Goal: Transaction & Acquisition: Book appointment/travel/reservation

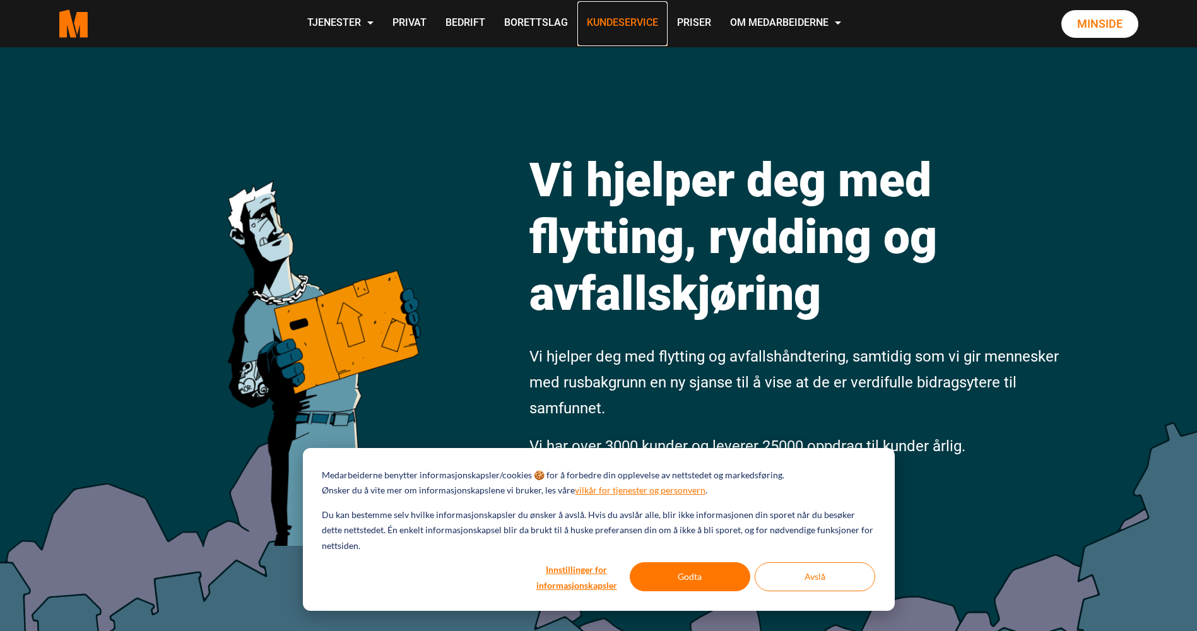
click at [637, 18] on link "Kundeservice" at bounding box center [622, 23] width 90 height 45
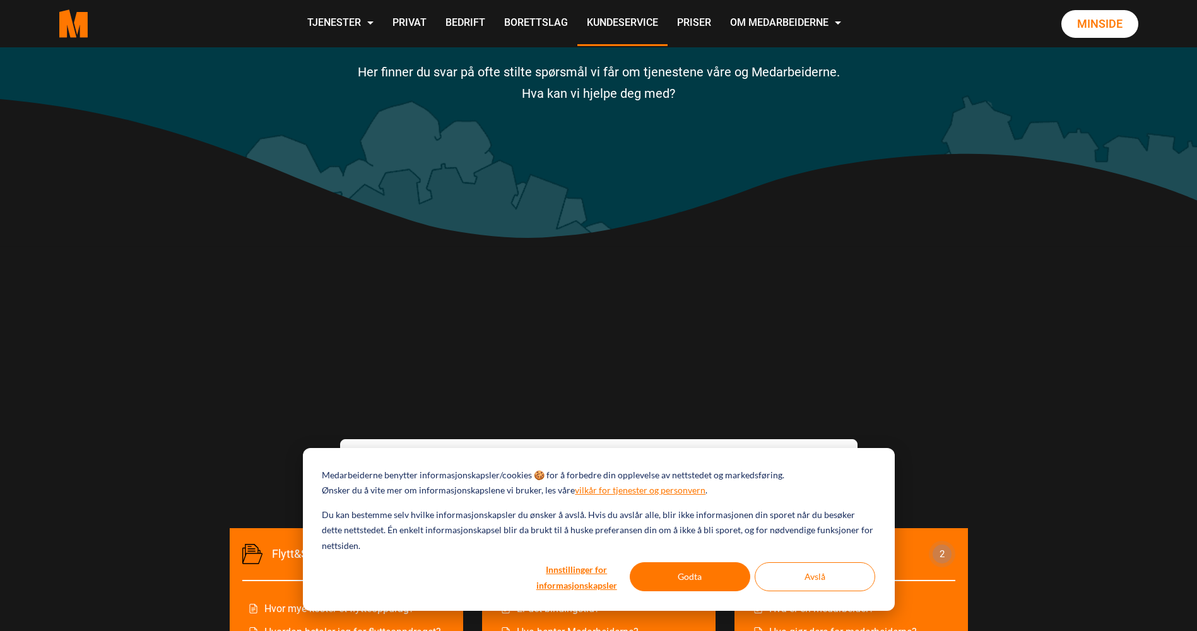
scroll to position [189, 0]
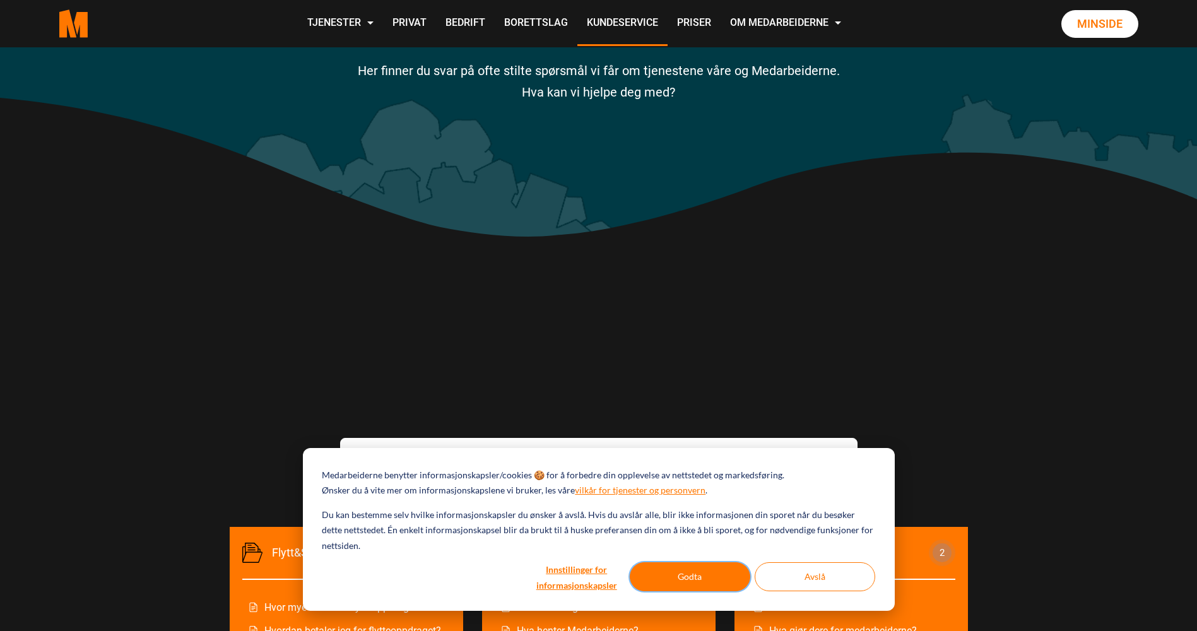
click at [716, 578] on button "Godta" at bounding box center [690, 576] width 121 height 29
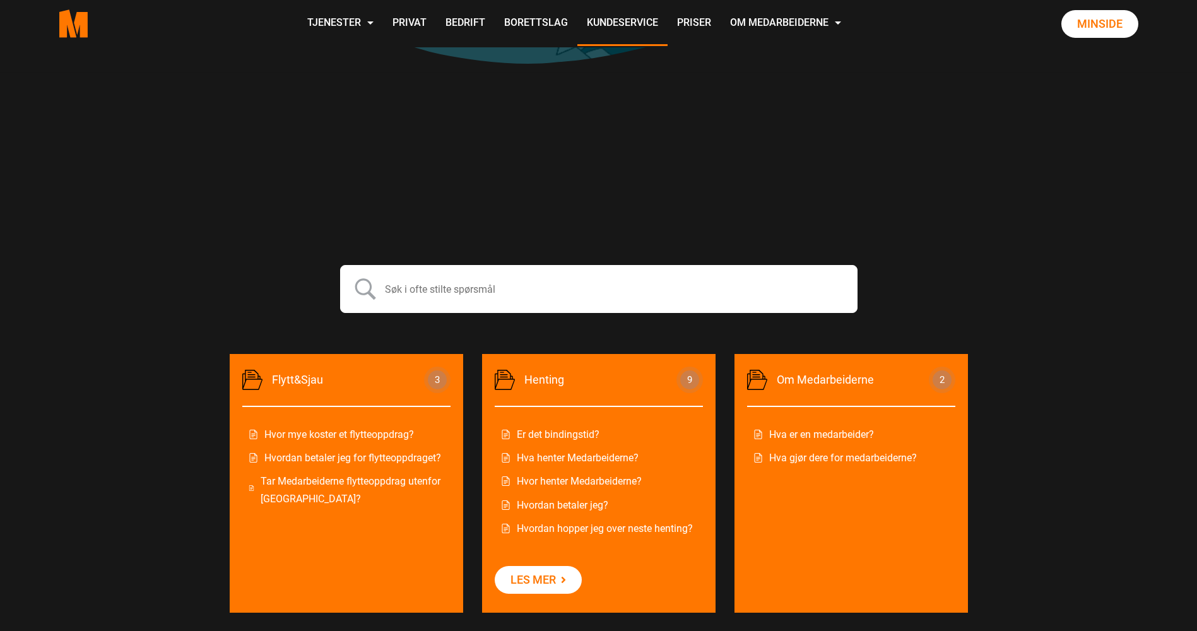
scroll to position [379, 0]
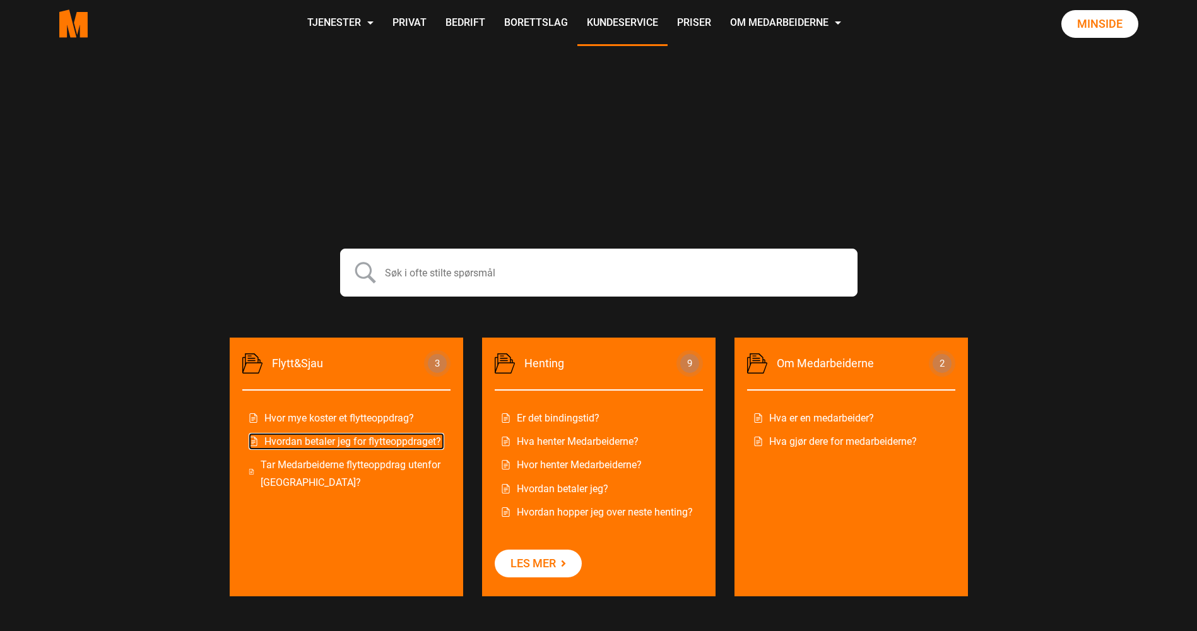
click at [393, 434] on link "Hvordan betaler jeg for flytteoppdraget?" at bounding box center [347, 441] width 196 height 17
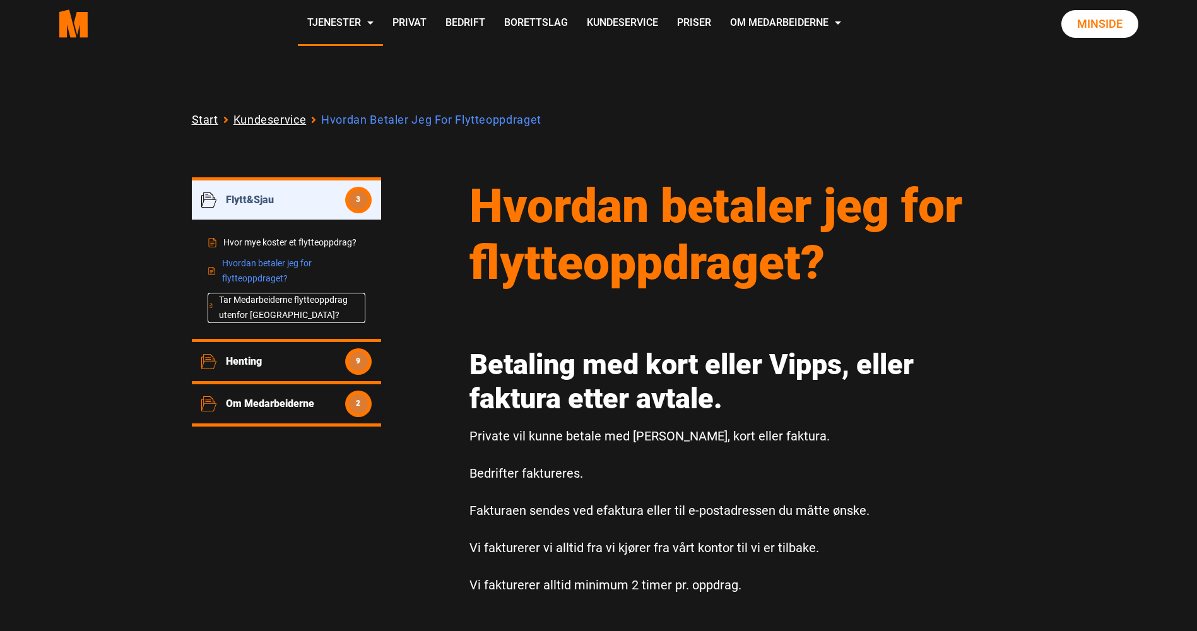
click at [278, 304] on link "Tar Medarbeiderne flytteoppdrag utenfor Oslo?" at bounding box center [287, 308] width 158 height 30
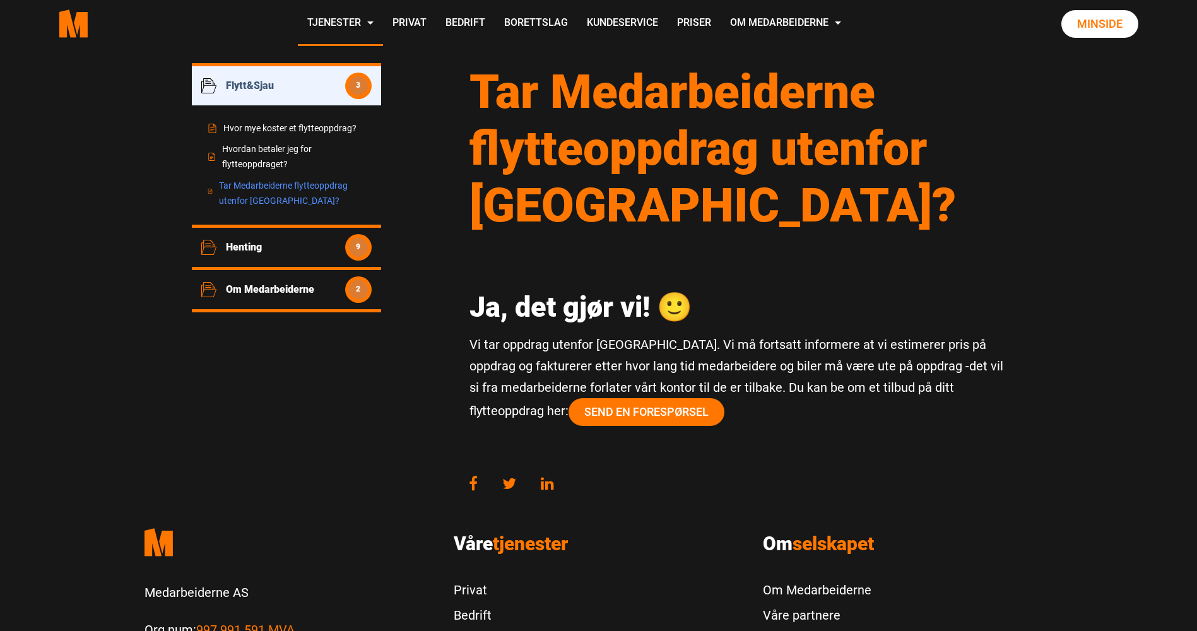
scroll to position [126, 0]
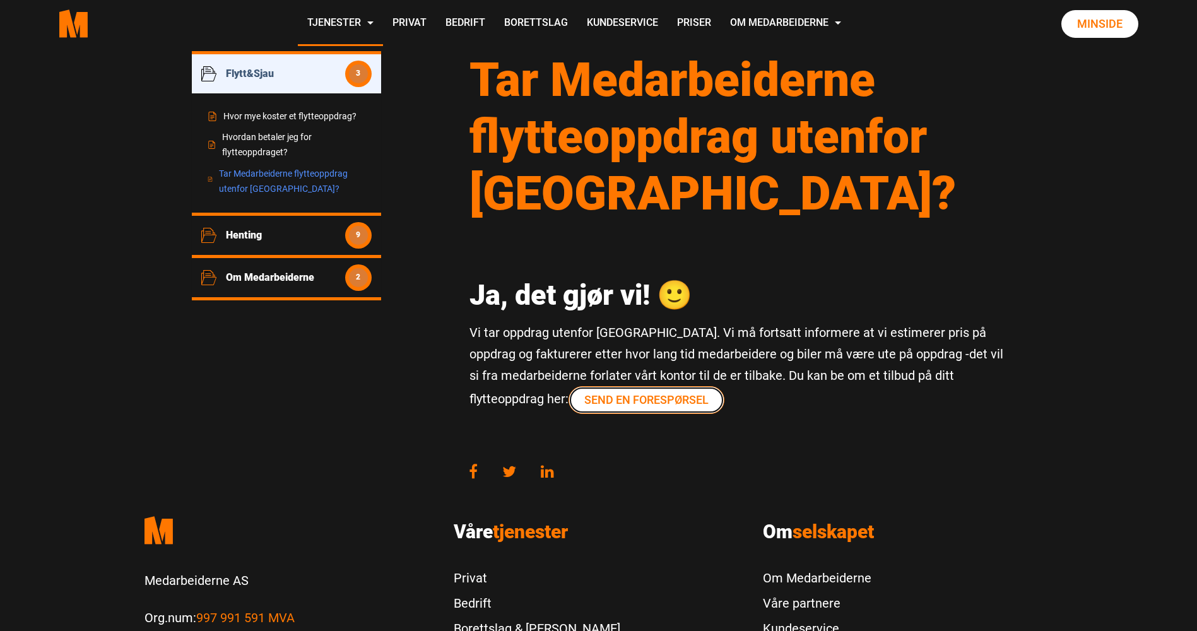
click at [592, 405] on link "Send en forespørsel" at bounding box center [647, 400] width 156 height 28
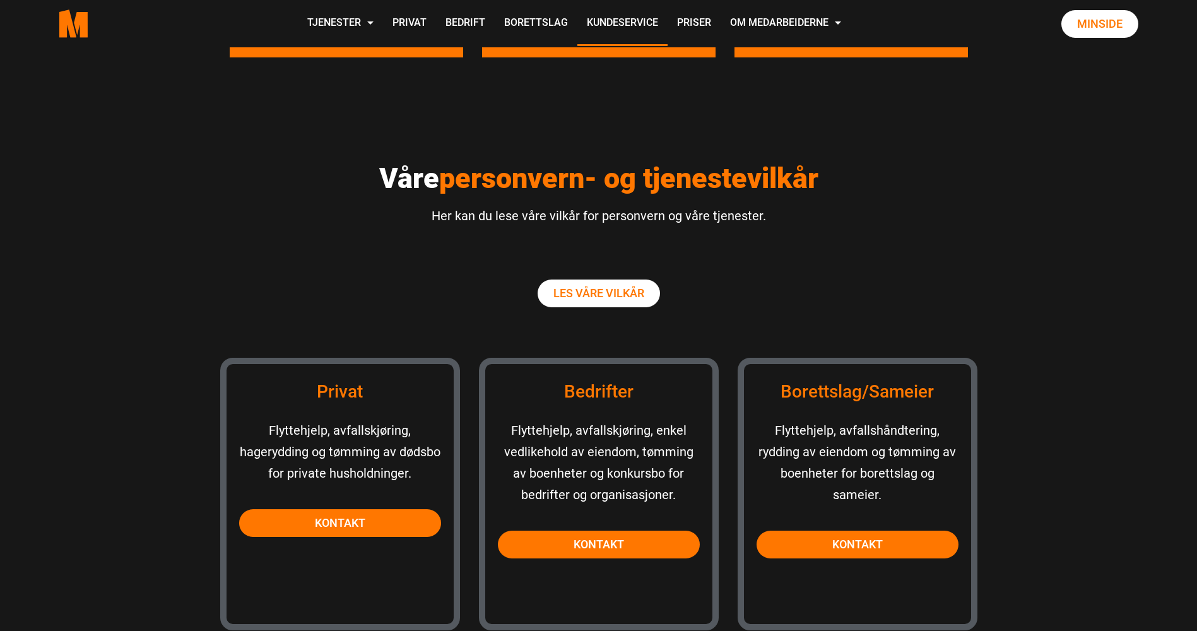
scroll to position [947, 0]
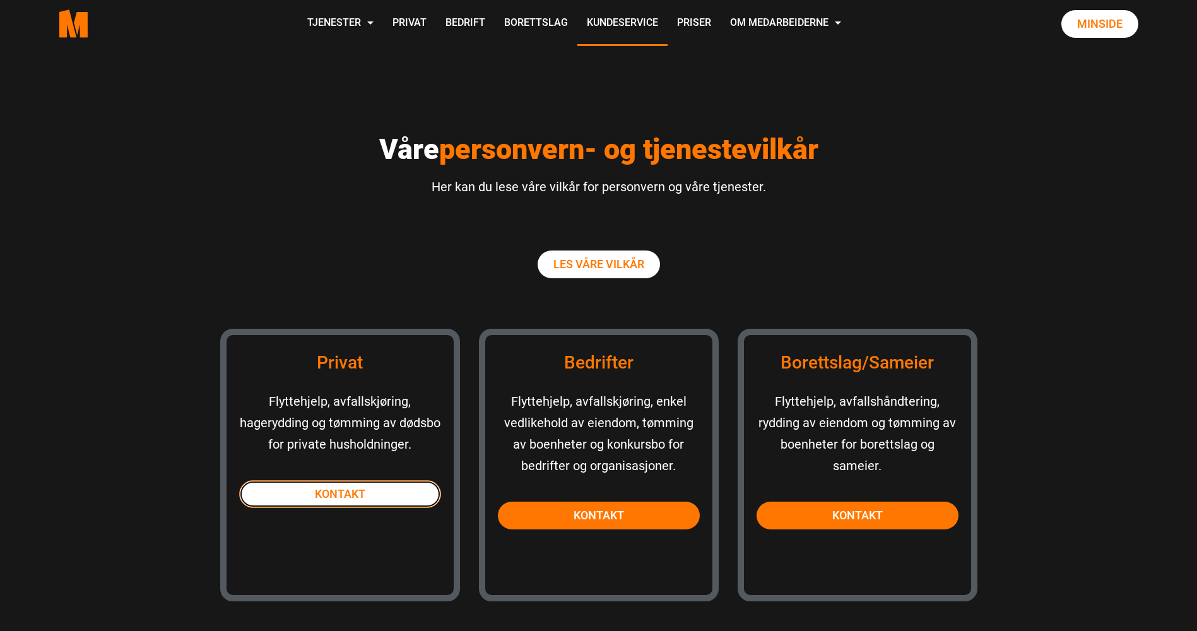
click at [336, 493] on link "Kontakt" at bounding box center [340, 494] width 202 height 28
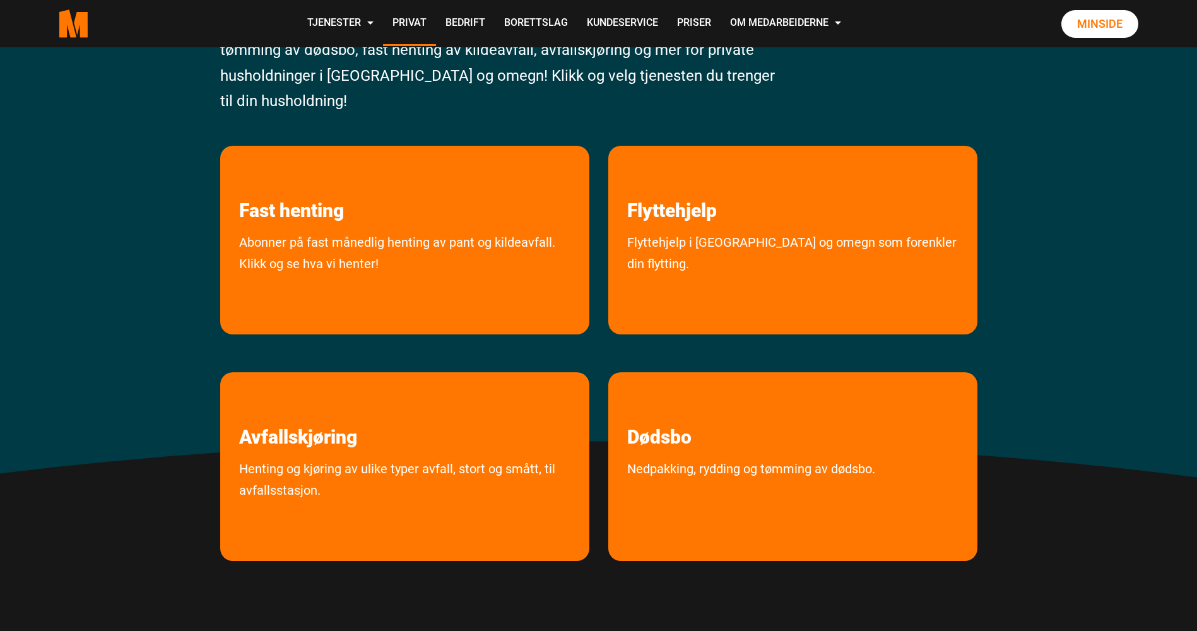
scroll to position [189, 0]
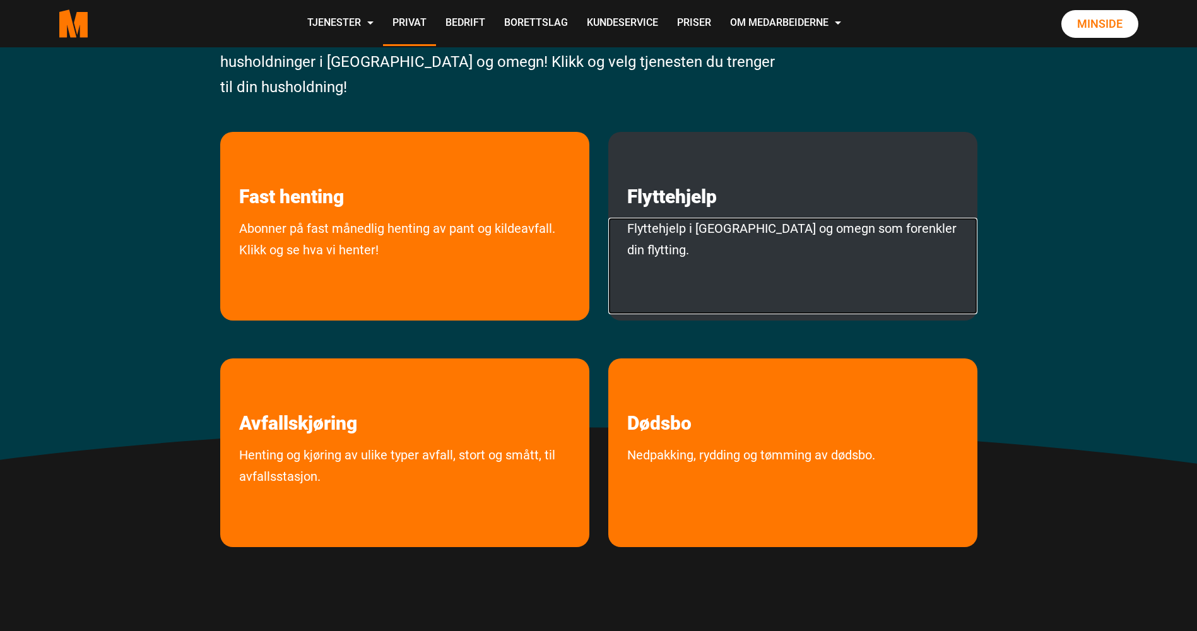
click at [847, 246] on link "Flyttehjelp i [GEOGRAPHIC_DATA] og omegn som forenkler din flytting." at bounding box center [792, 266] width 369 height 97
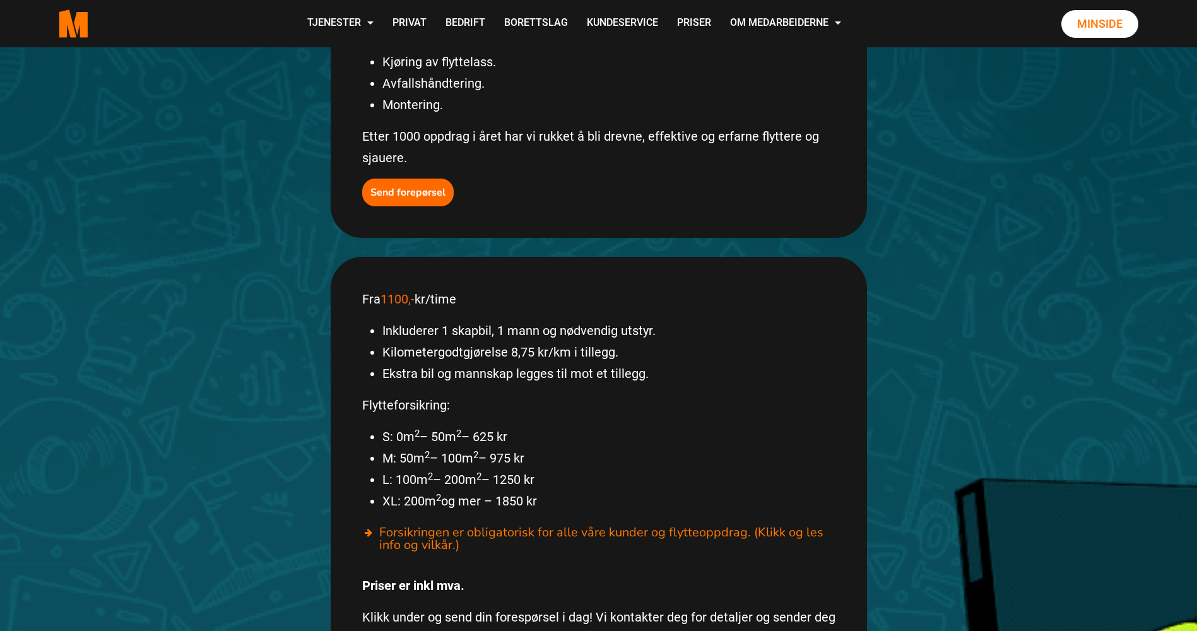
scroll to position [505, 0]
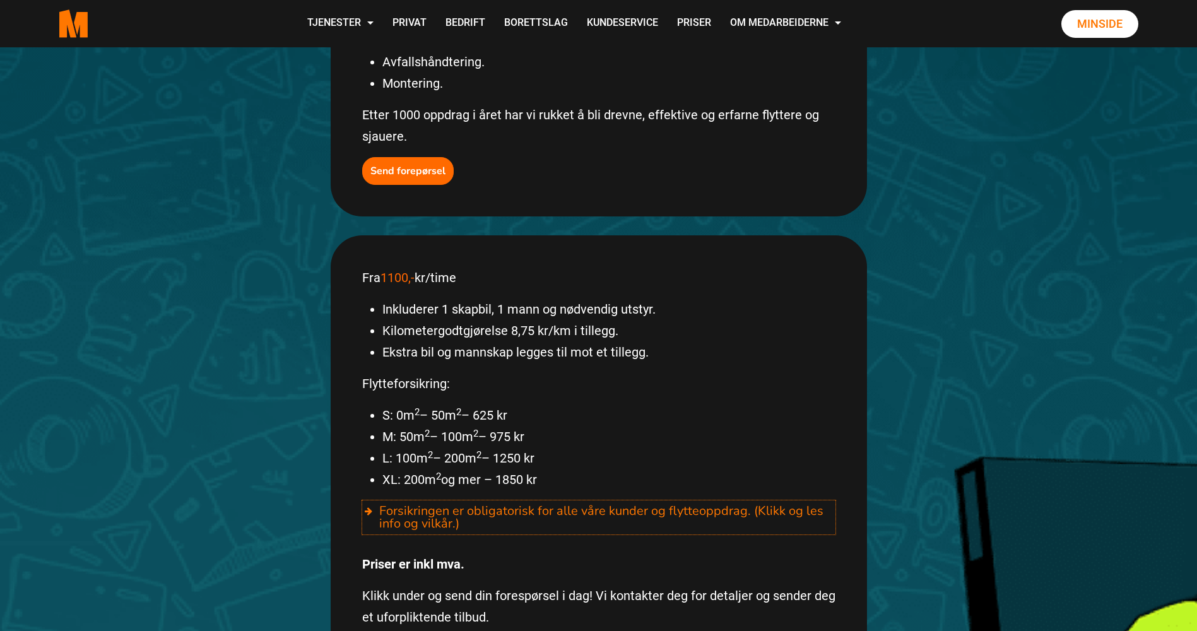
click at [587, 500] on div "Forsikringen er obligatorisk for alle våre kunder og flytteoppdrag. (Klikk og l…" at bounding box center [598, 517] width 473 height 34
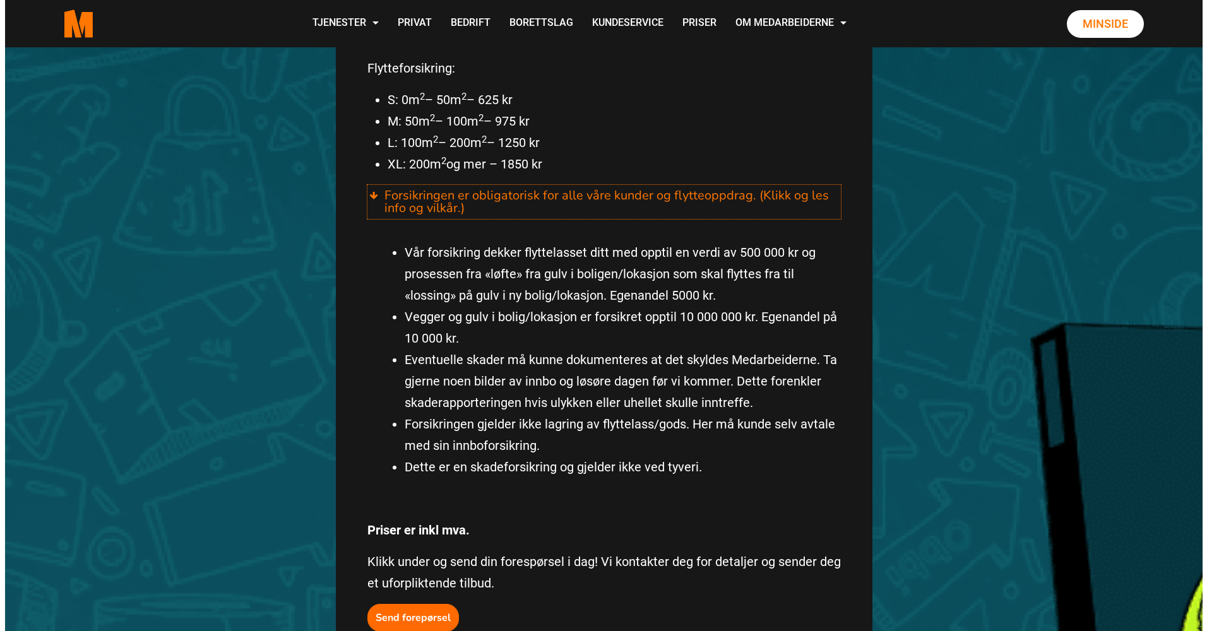
scroll to position [884, 0]
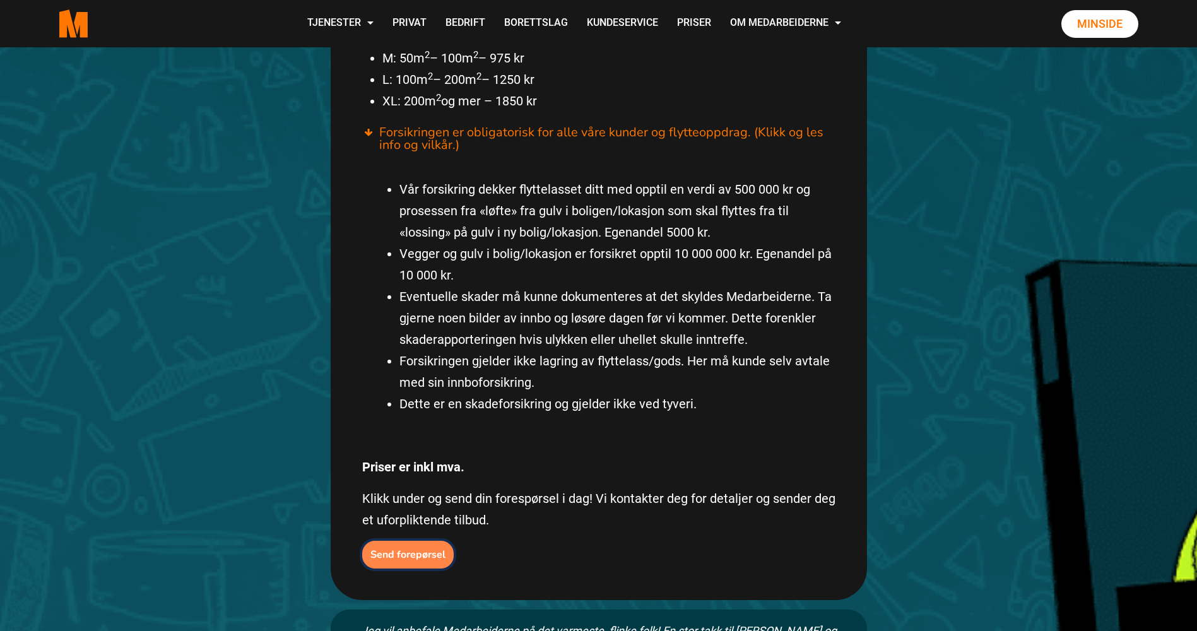
click at [404, 548] on b "Send forepørsel" at bounding box center [407, 555] width 75 height 14
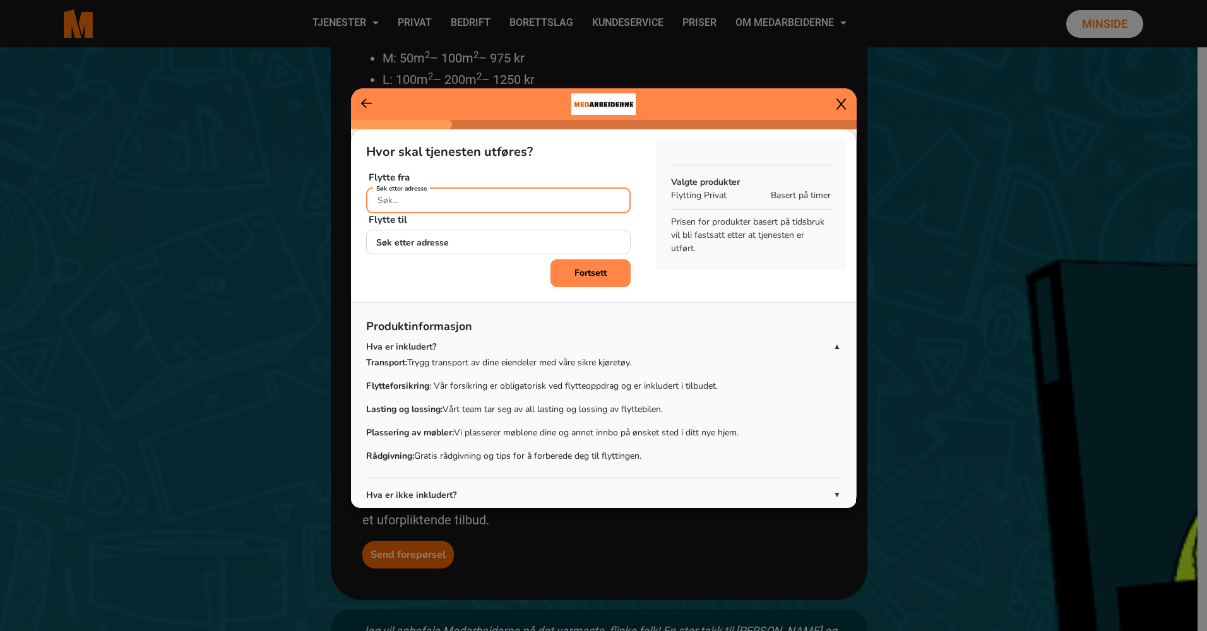
click at [487, 199] on input "Søk etter adresse" at bounding box center [498, 200] width 264 height 26
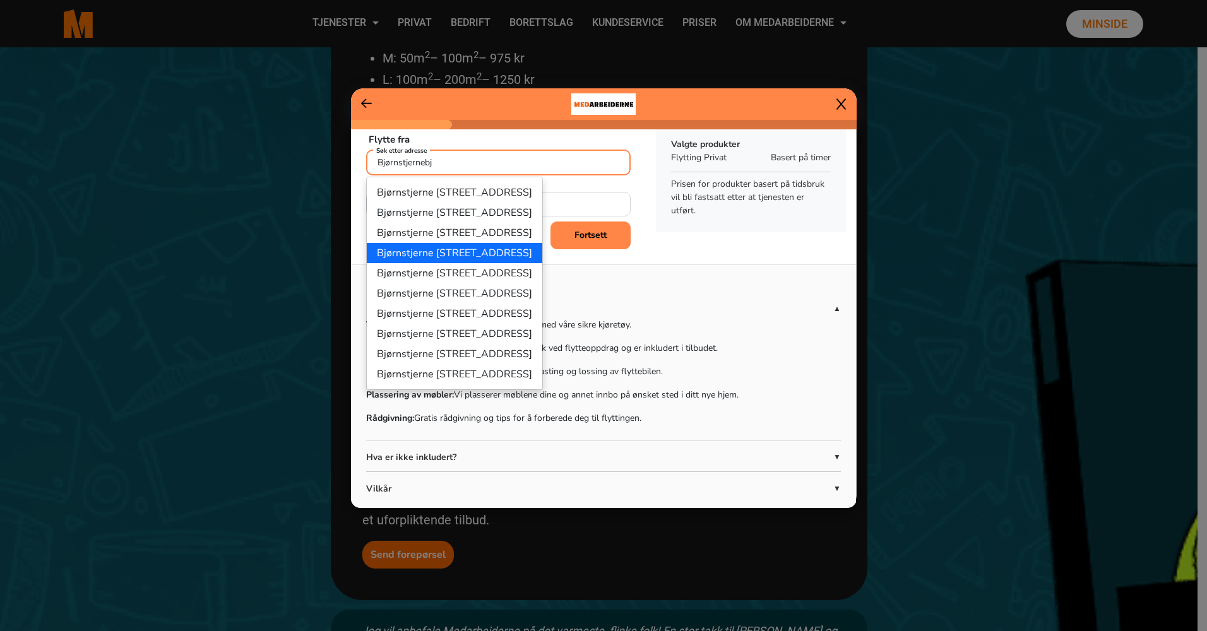
scroll to position [58, 0]
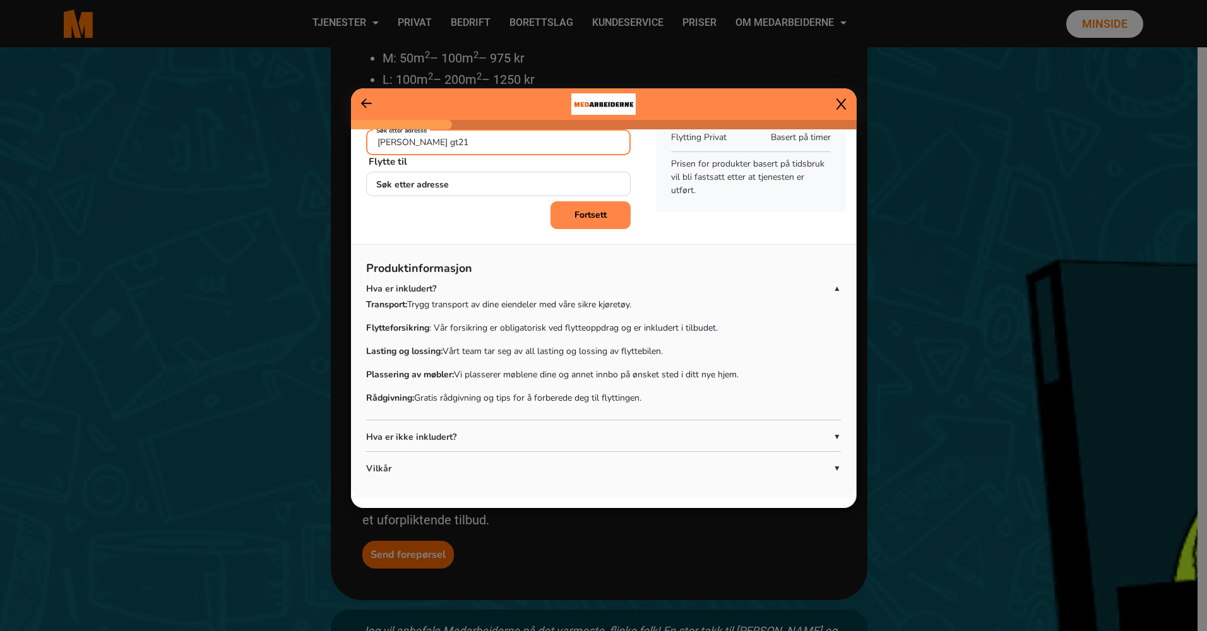
click at [494, 142] on input "[PERSON_NAME] gt21" at bounding box center [498, 142] width 264 height 26
click at [524, 192] on ngb-highlight "Bjørnstjerne [STREET_ADDRESS]" at bounding box center [454, 193] width 155 height 14
type input "Bjørnstjerne [STREET_ADDRESS]"
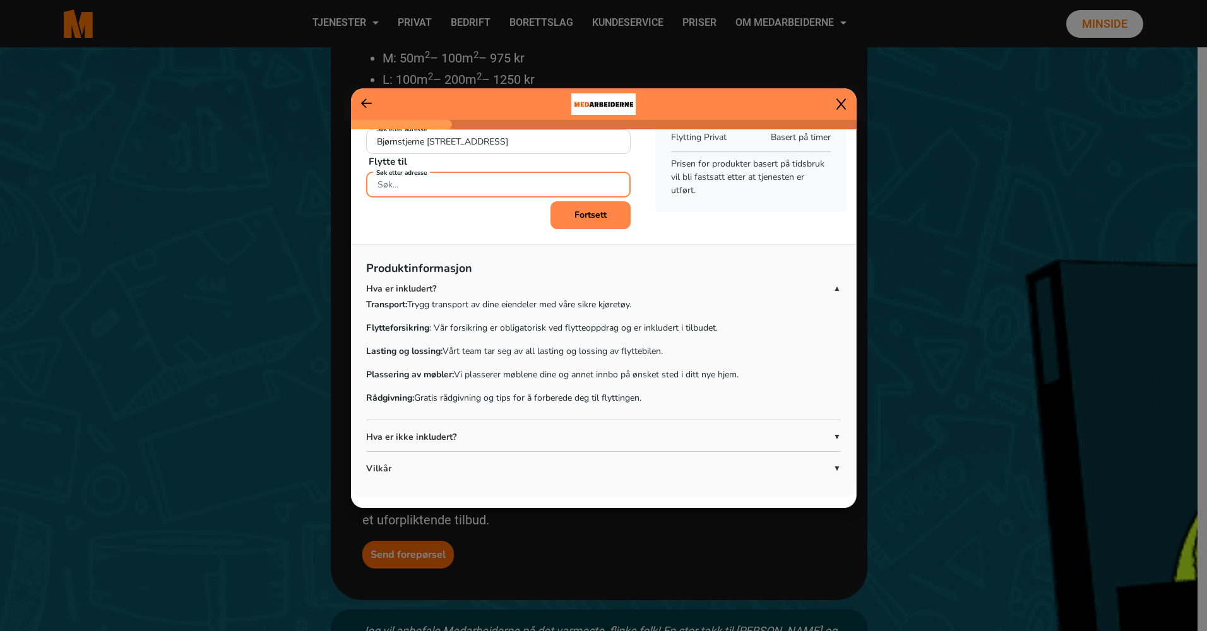
click at [457, 194] on input "Søk etter adresse" at bounding box center [498, 185] width 264 height 26
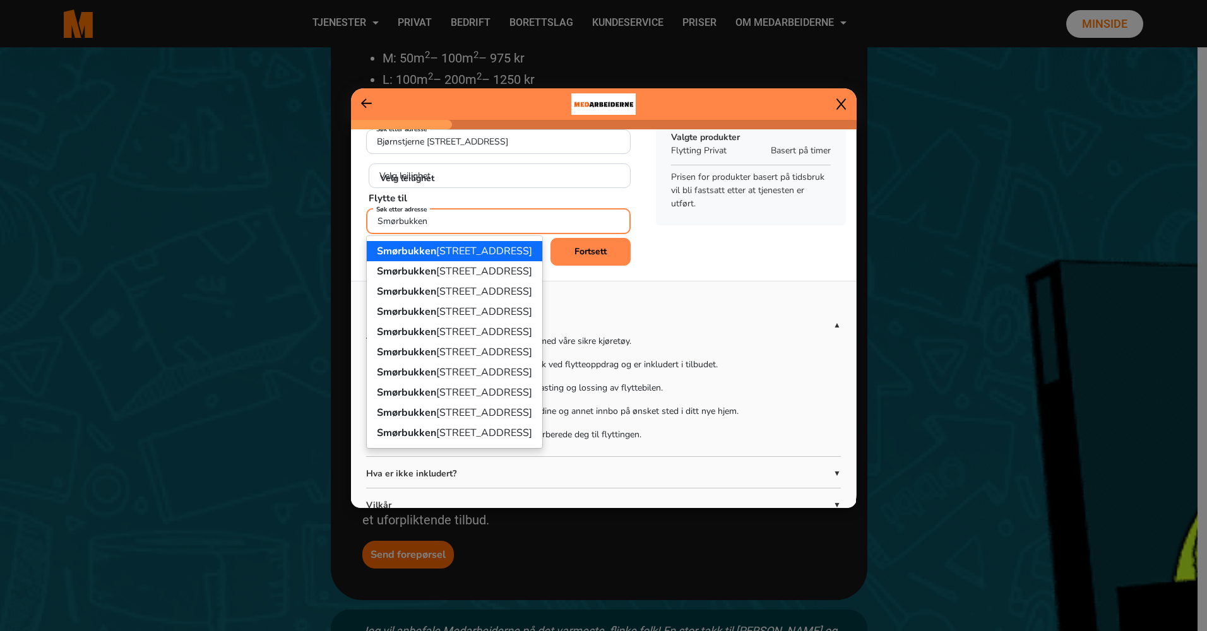
click at [469, 249] on ngb-highlight "[STREET_ADDRESS]" at bounding box center [454, 251] width 155 height 14
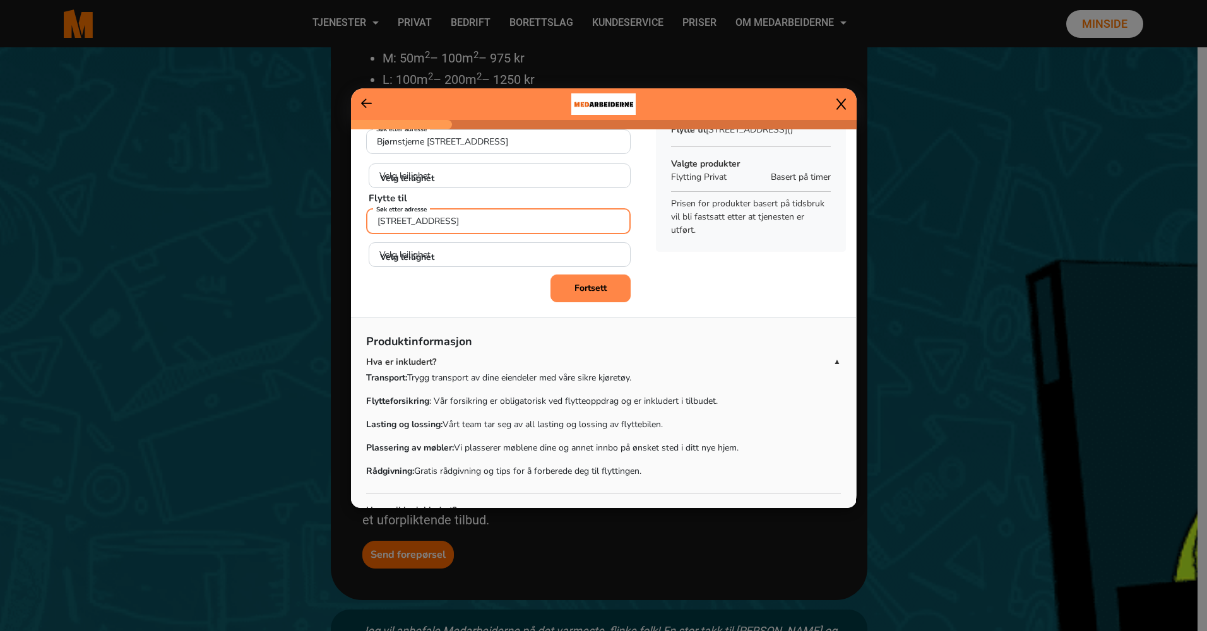
type input "[STREET_ADDRESS]"
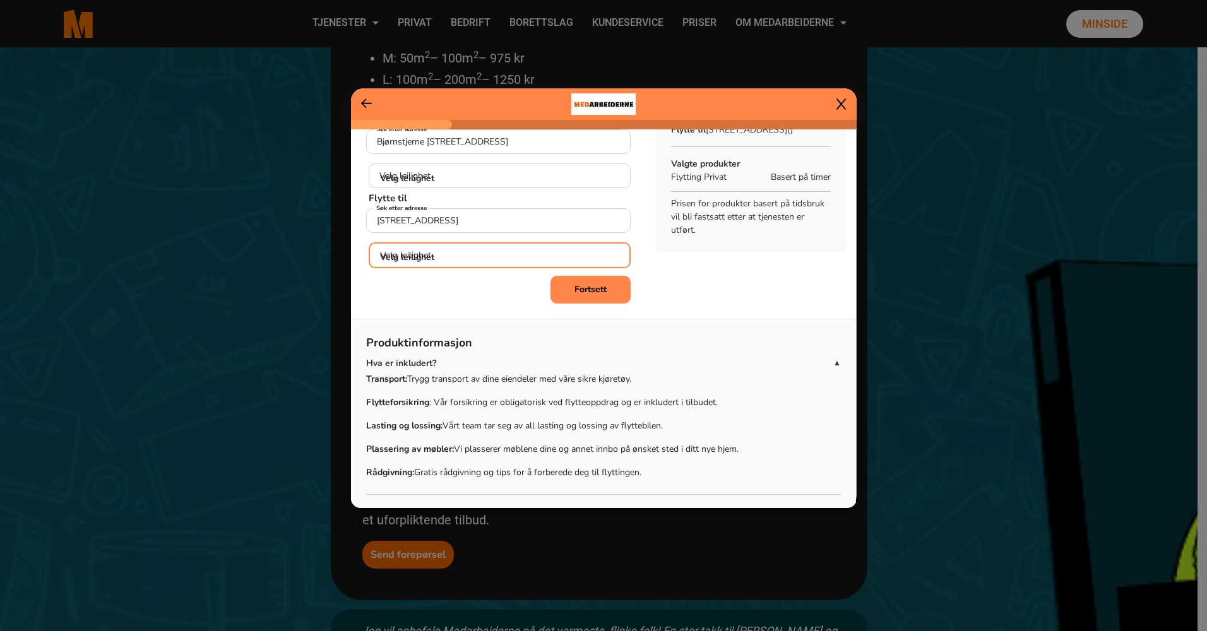
click at [485, 254] on select "Velg leilighet H0101 U0101" at bounding box center [500, 255] width 262 height 26
select select "U0101"
click at [369, 242] on select "Velg leilighet H0101 U0101" at bounding box center [500, 255] width 262 height 26
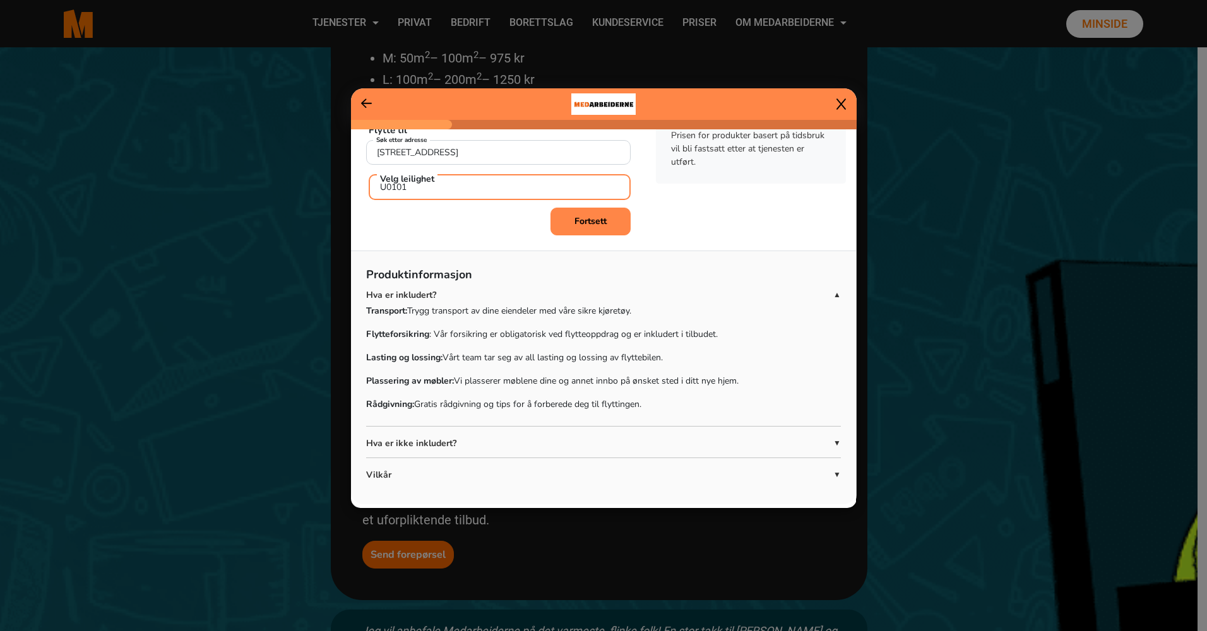
scroll to position [133, 0]
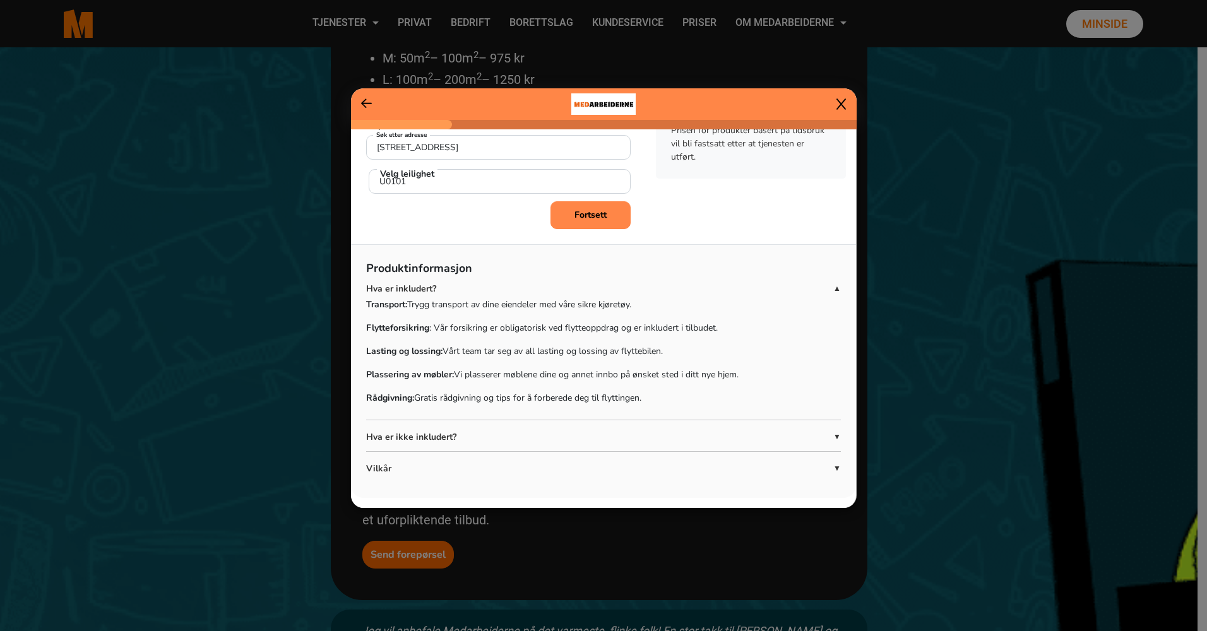
click at [822, 437] on p "Hva er ikke inkludert?" at bounding box center [599, 436] width 467 height 13
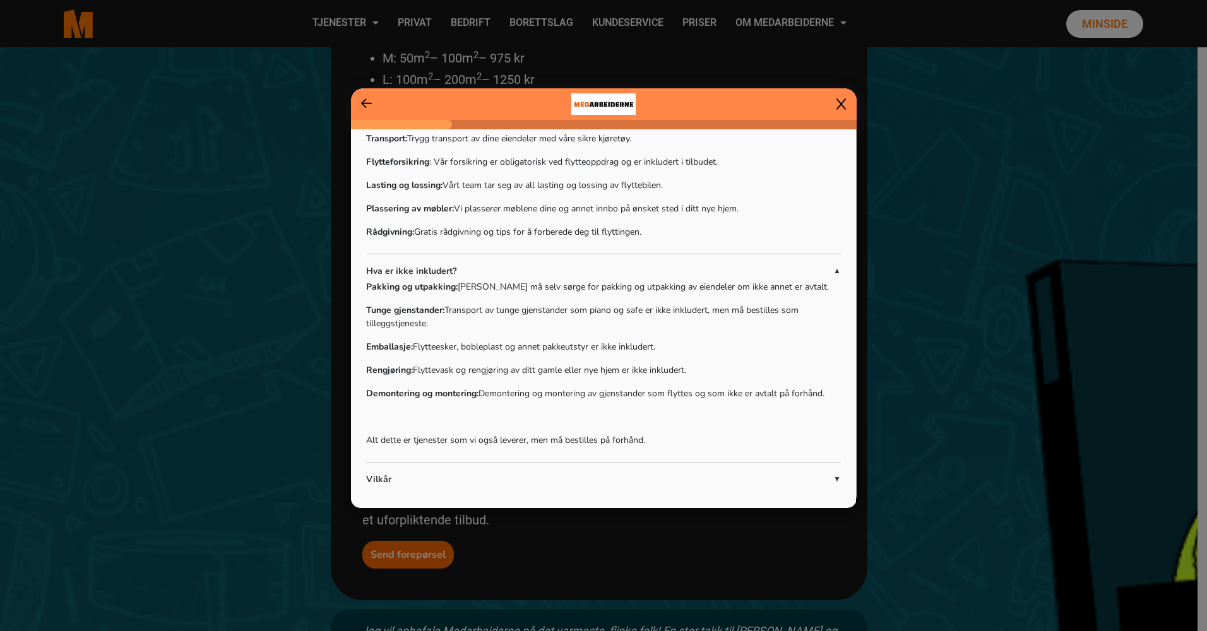
scroll to position [308, 0]
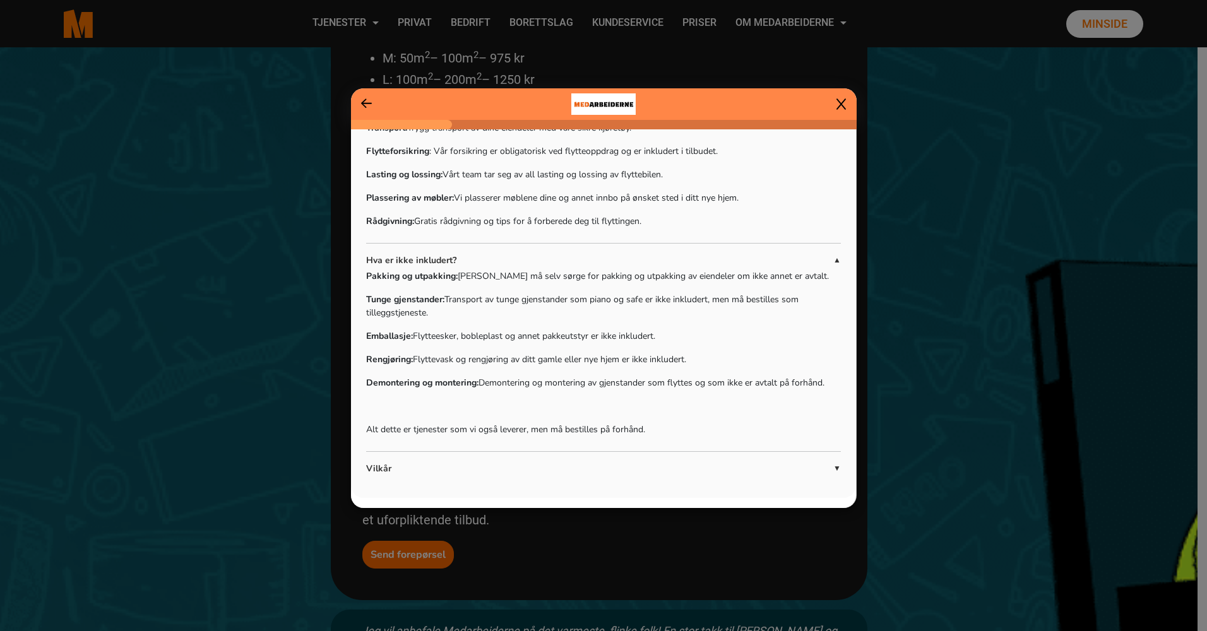
click at [833, 471] on span "▼" at bounding box center [837, 468] width 8 height 11
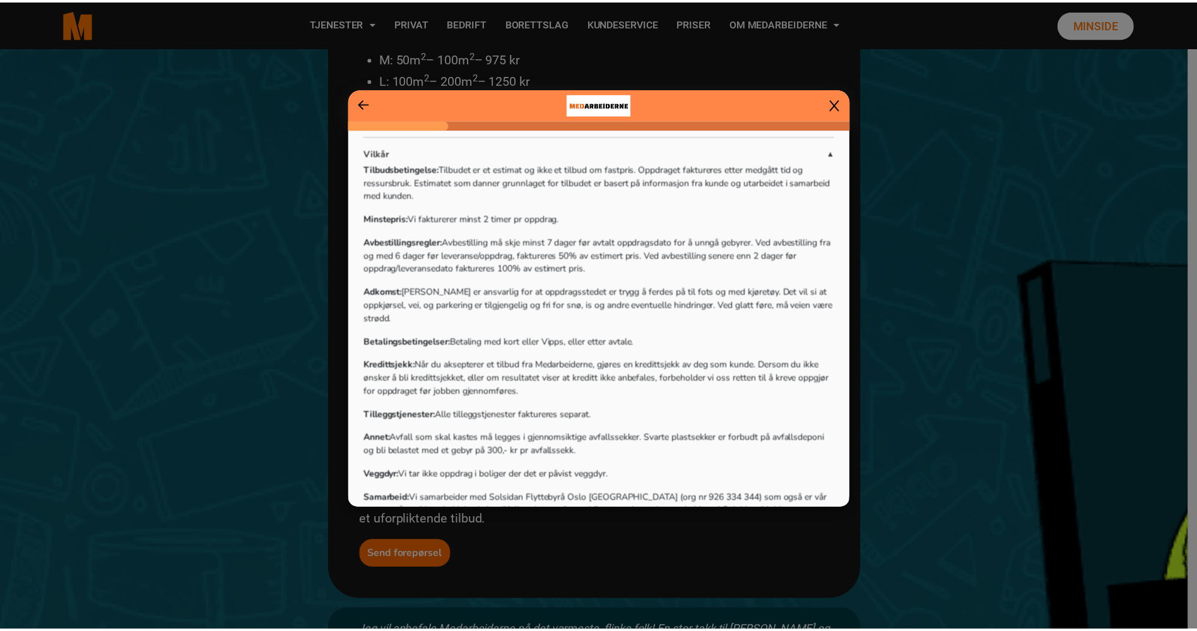
scroll to position [687, 0]
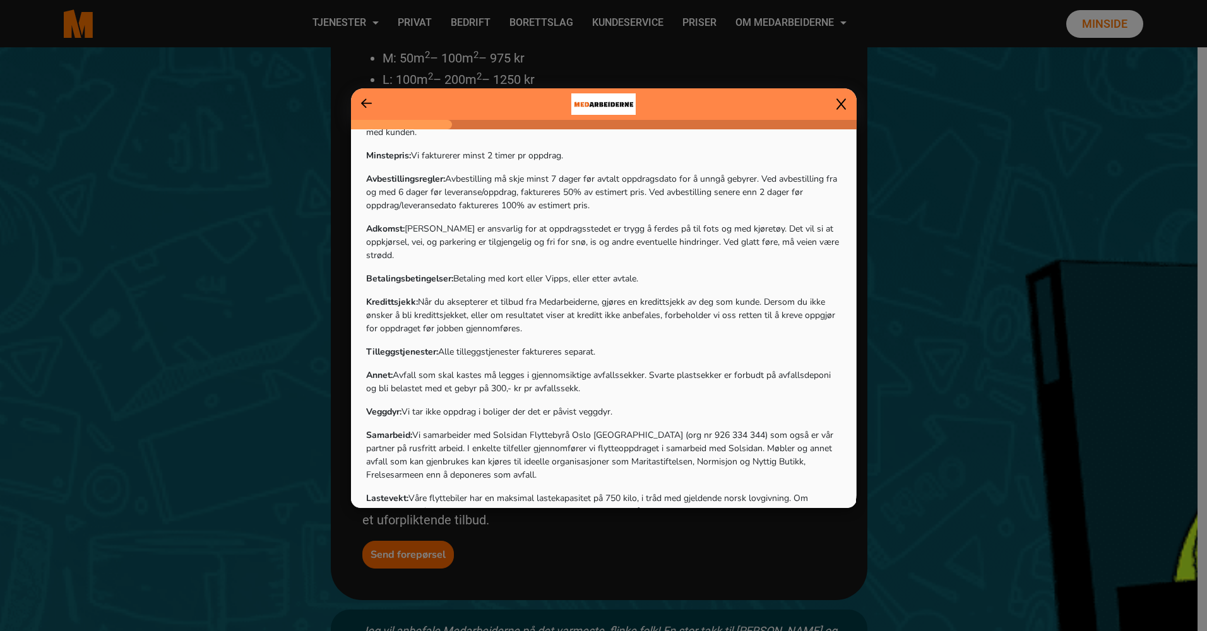
click at [839, 104] on icon at bounding box center [840, 104] width 9 height 13
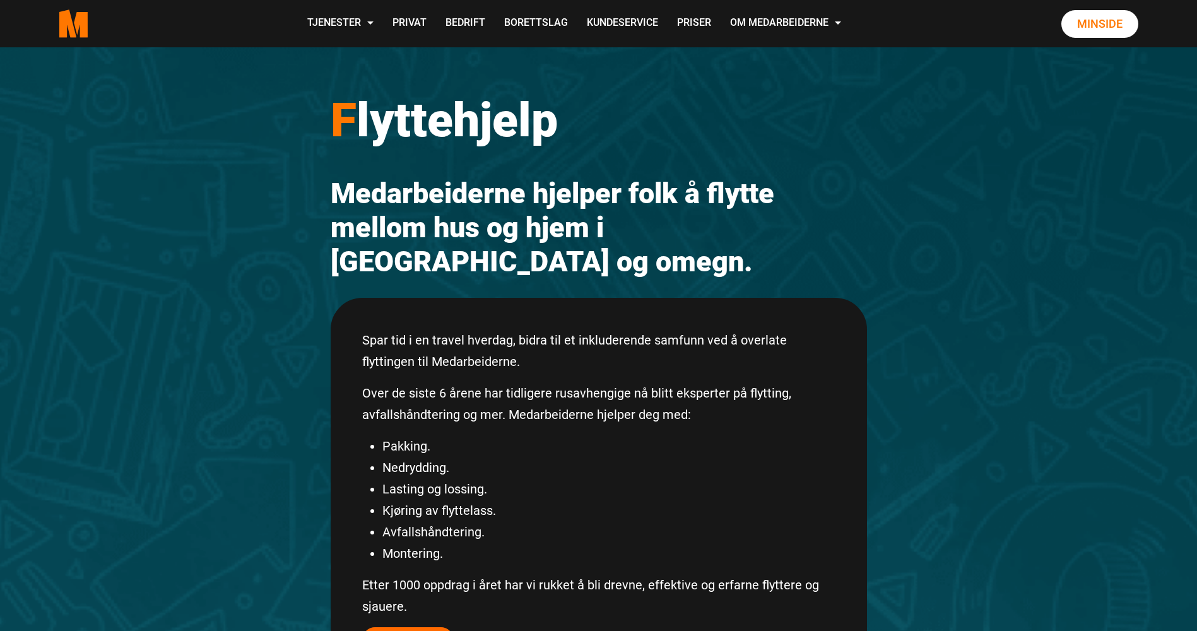
scroll to position [0, 0]
